Goal: Information Seeking & Learning: Learn about a topic

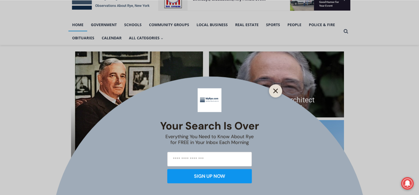
click at [273, 90] on button "Close" at bounding box center [275, 90] width 7 height 7
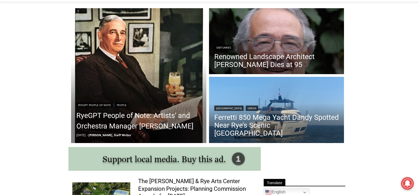
scroll to position [123, 0]
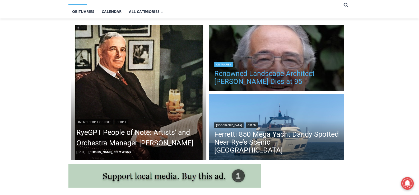
click at [284, 74] on link "Renowned Landscape Architect [PERSON_NAME] Dies at 95" at bounding box center [276, 78] width 125 height 16
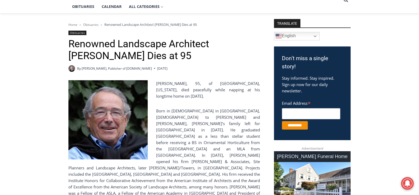
scroll to position [70, 0]
